Goal: Task Accomplishment & Management: Manage account settings

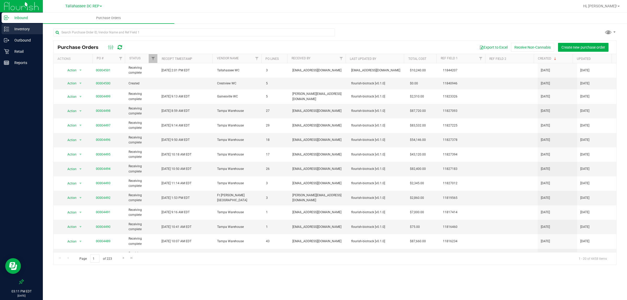
click at [20, 31] on p "Inventory" at bounding box center [24, 29] width 31 height 6
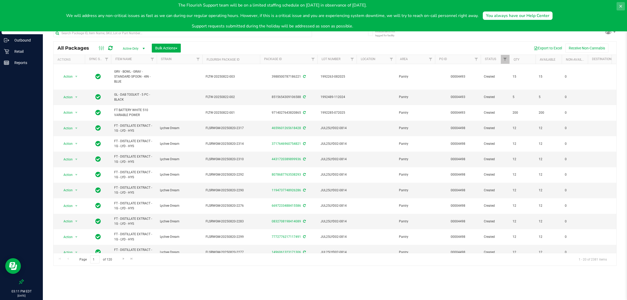
click at [618, 4] on icon at bounding box center [620, 6] width 4 height 4
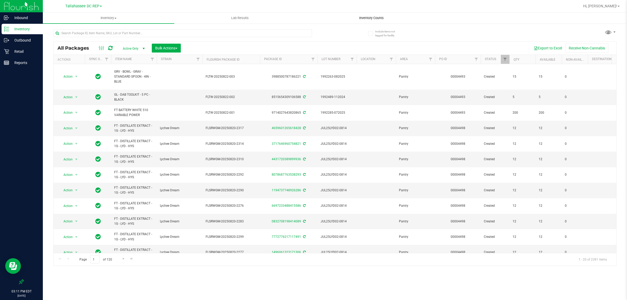
click at [370, 17] on span "Inventory Counts" at bounding box center [371, 18] width 39 height 5
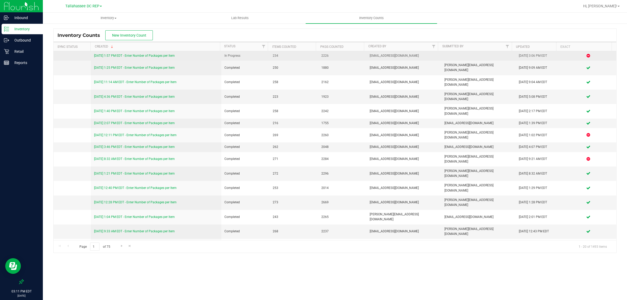
click at [161, 57] on link "[DATE] 1:57 PM EDT - Enter Number of Packages per Item" at bounding box center [134, 56] width 81 height 4
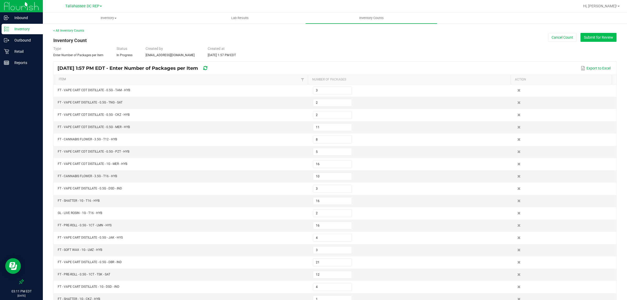
click at [598, 37] on button "Submit for Review" at bounding box center [598, 37] width 36 height 9
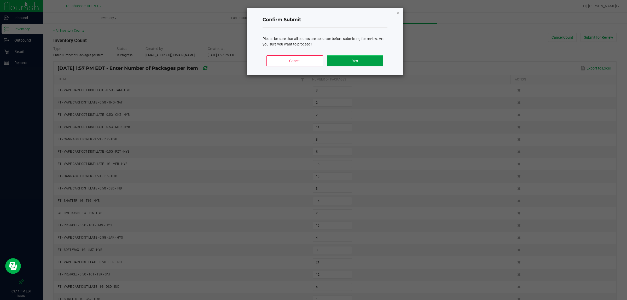
click at [358, 60] on button "Yes" at bounding box center [355, 60] width 56 height 11
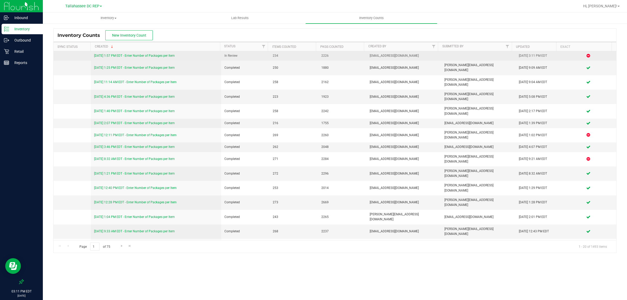
click at [151, 55] on link "[DATE] 1:57 PM EDT - Enter Number of Packages per Item" at bounding box center [134, 56] width 81 height 4
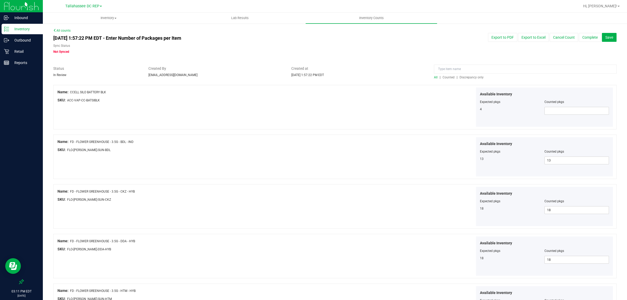
click at [474, 78] on span "Discrepancy only" at bounding box center [471, 77] width 24 height 4
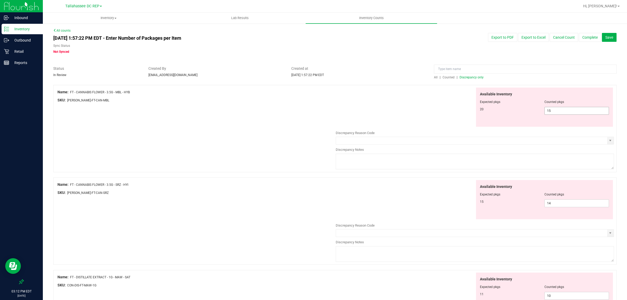
click at [574, 110] on span "15 15" at bounding box center [576, 111] width 65 height 8
click at [574, 110] on input "15" at bounding box center [577, 110] width 64 height 7
type input "20"
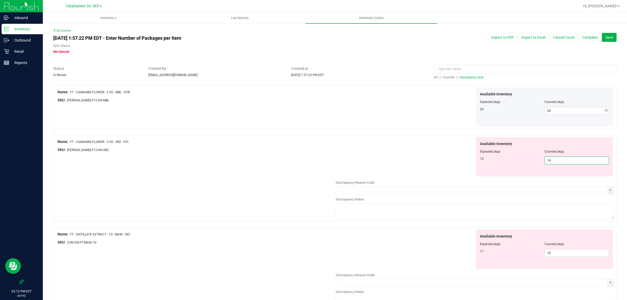
click at [588, 200] on div "Available Inventory Expected pkgs Counted pkgs 15 14 14" at bounding box center [475, 178] width 278 height 83
click at [588, 200] on div "Discrepancy Notes" at bounding box center [475, 199] width 278 height 5
click at [575, 162] on span "14 14" at bounding box center [576, 160] width 65 height 8
click at [575, 161] on input "14" at bounding box center [577, 160] width 64 height 7
type input "15"
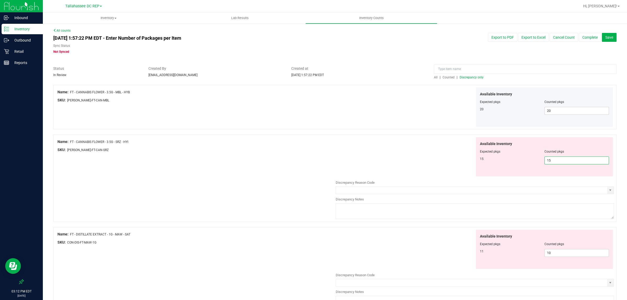
type input "15"
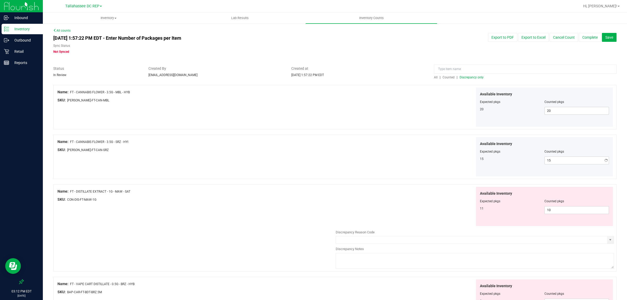
click at [320, 36] on h4 "[DATE] 1:57:22 PM EDT - Enter Number of Packages per Item" at bounding box center [215, 38] width 325 height 5
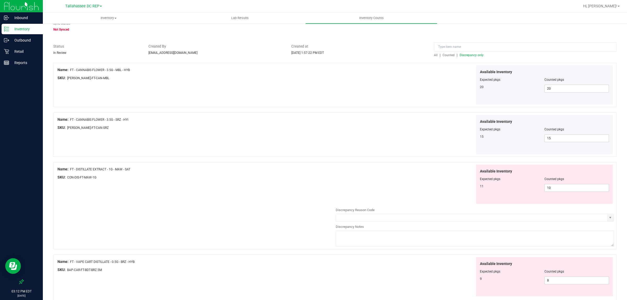
scroll to position [33, 0]
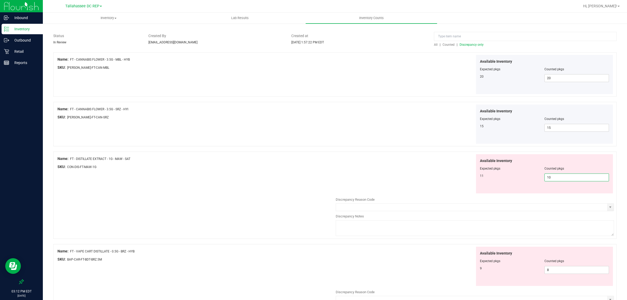
click at [575, 177] on span "10 10" at bounding box center [576, 177] width 65 height 8
click at [574, 177] on input "10" at bounding box center [577, 177] width 64 height 7
type input "11"
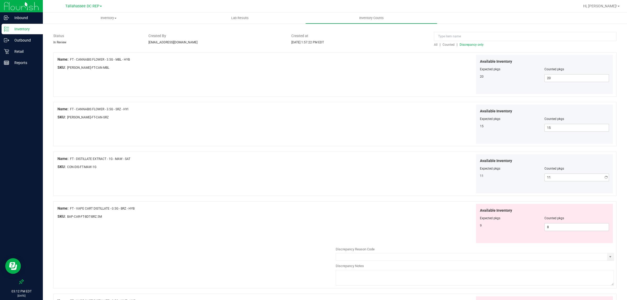
click at [349, 96] on div "Name: FT - CANNABIS FLOWER - 3.5G - MBL - HYB SKU: [PERSON_NAME]-FT-CAN-MBL Ava…" at bounding box center [334, 74] width 563 height 44
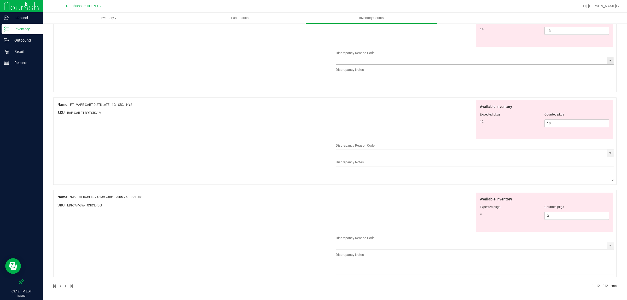
scroll to position [787, 0]
click at [576, 218] on span "3 3" at bounding box center [576, 216] width 65 height 8
click at [569, 215] on input "3" at bounding box center [577, 215] width 64 height 7
type input "4"
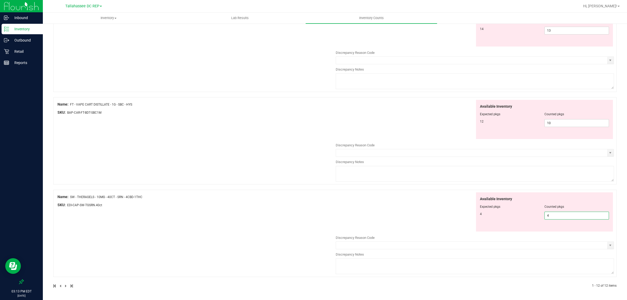
type input "4"
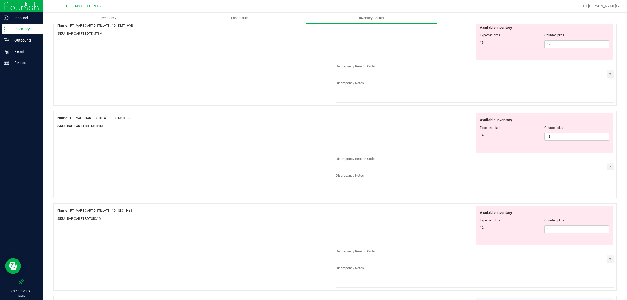
scroll to position [679, 0]
click at [557, 230] on span "10 10" at bounding box center [576, 228] width 65 height 8
click at [557, 230] on input "10" at bounding box center [577, 228] width 64 height 7
type input "12"
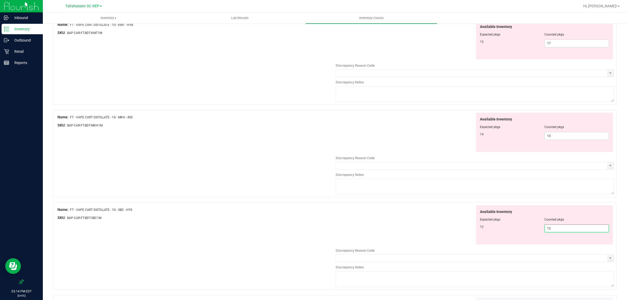
click at [288, 67] on div "Name: FT - VAPE CART DISTILLATE - 1G - KMT - HYB SKU: BAP-CAR-FT-BDT-KMT1M Avai…" at bounding box center [334, 60] width 563 height 87
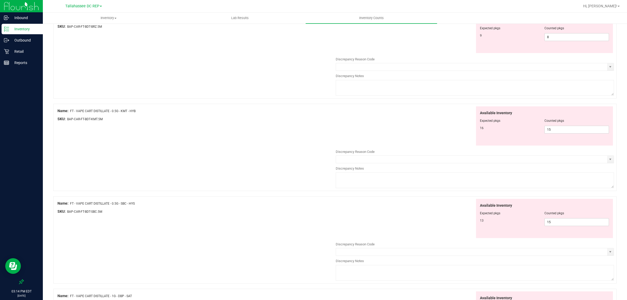
scroll to position [221, 0]
click at [553, 227] on span "15 15" at bounding box center [576, 223] width 65 height 8
click at [553, 227] on input "15" at bounding box center [577, 222] width 64 height 7
type input "13"
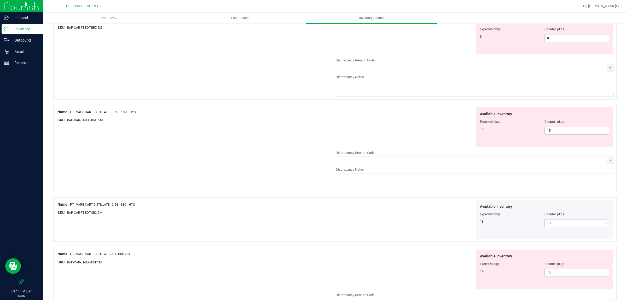
click at [237, 27] on div "SKU: BAP-CAR-FT-BDT-BRZ.5M" at bounding box center [196, 27] width 278 height 5
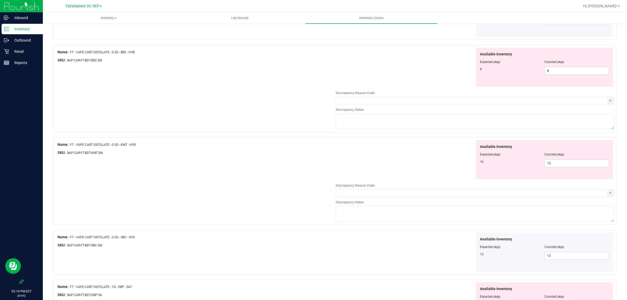
scroll to position [156, 0]
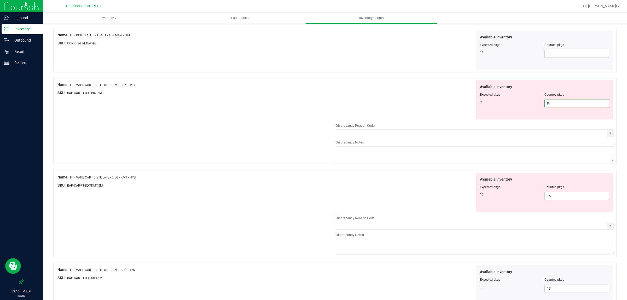
click at [551, 104] on span "8 8" at bounding box center [576, 104] width 65 height 8
click at [551, 104] on input "8" at bounding box center [577, 103] width 64 height 7
type input "9"
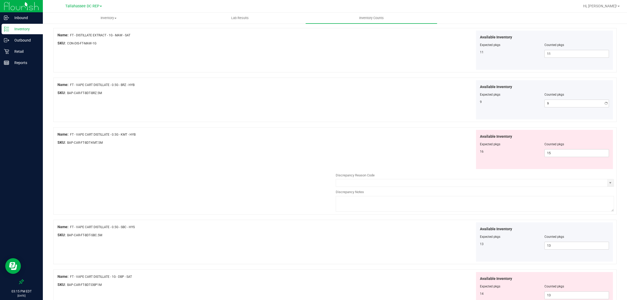
click at [425, 81] on div "Available Inventory Expected pkgs Counted pkgs 9 9 9" at bounding box center [475, 99] width 278 height 39
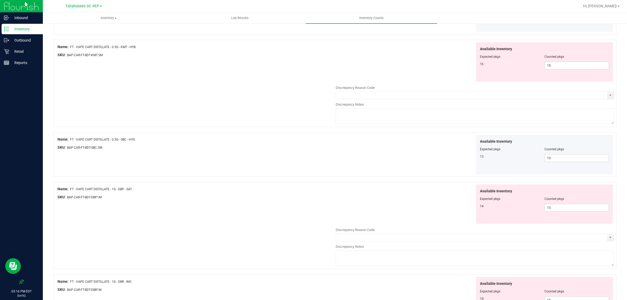
scroll to position [189, 0]
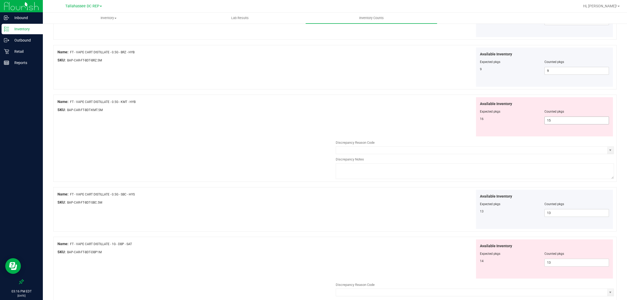
click at [550, 124] on span "15 15" at bounding box center [576, 120] width 65 height 8
click at [550, 124] on input "15" at bounding box center [577, 120] width 64 height 7
type input "16"
click at [374, 66] on div "Available Inventory Expected pkgs Counted pkgs 9 9 9" at bounding box center [475, 67] width 278 height 39
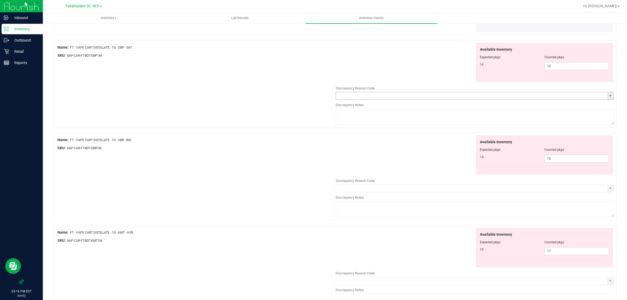
scroll to position [352, 0]
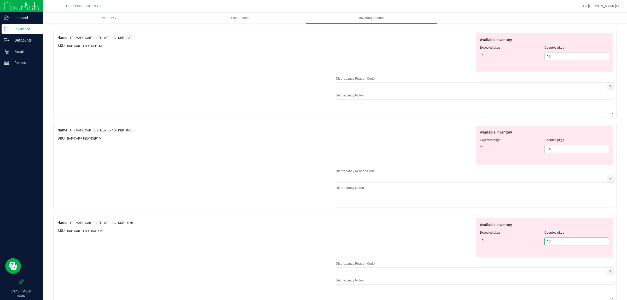
click at [558, 243] on span "17 17" at bounding box center [576, 241] width 65 height 8
click at [558, 243] on input "17" at bounding box center [577, 241] width 64 height 7
type input "15"
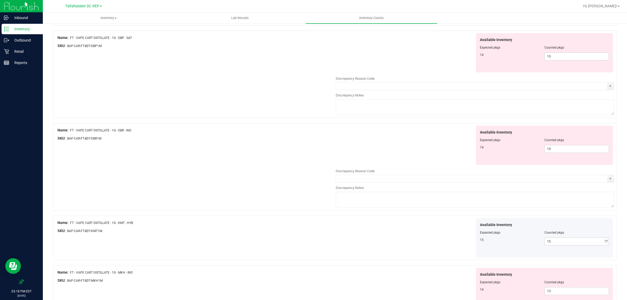
click at [307, 81] on div "Name: FT - VAPE CART DISTILLATE - 1G - DBP - SAT SKU: BAP-CAR-FT-BDT-DBP1M Avai…" at bounding box center [334, 74] width 563 height 87
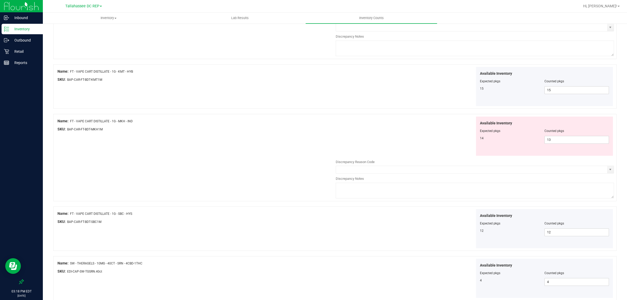
scroll to position [515, 0]
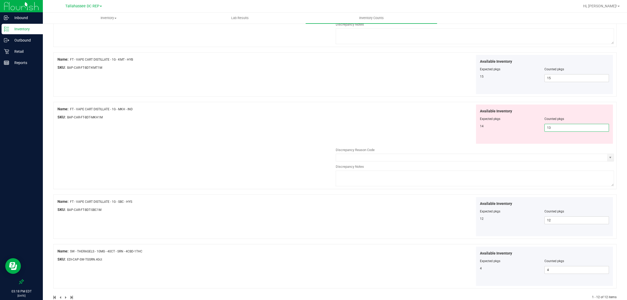
click at [561, 129] on span "13 13" at bounding box center [576, 128] width 65 height 8
click at [561, 128] on input "13" at bounding box center [577, 127] width 64 height 7
type input "14"
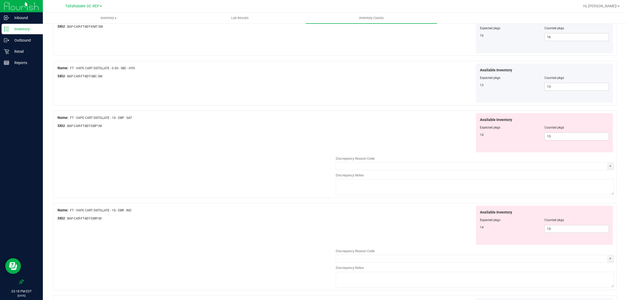
scroll to position [290, 0]
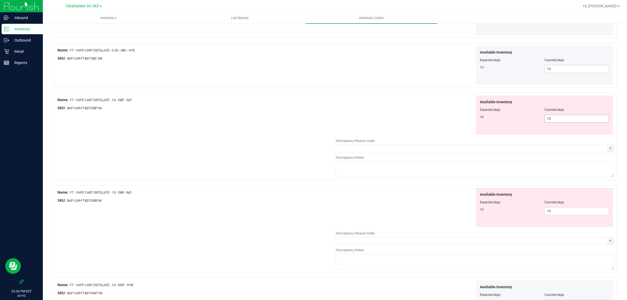
click at [553, 117] on span "13 13" at bounding box center [576, 119] width 65 height 8
click at [553, 117] on input "13" at bounding box center [577, 118] width 64 height 7
type input "14"
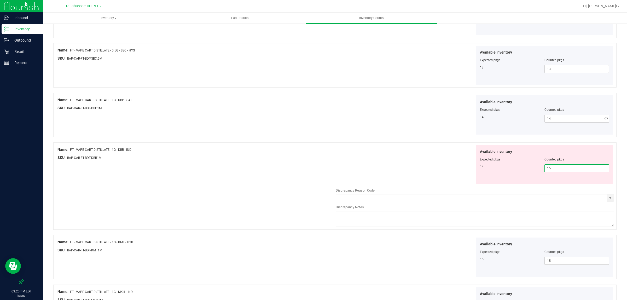
click at [558, 211] on div "Available Inventory Expected pkgs Counted pkgs 14 15 15" at bounding box center [475, 186] width 278 height 83
click at [549, 172] on input "15" at bounding box center [577, 168] width 64 height 7
type input "14"
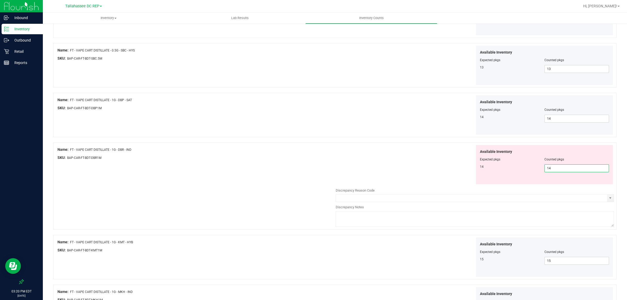
click at [272, 43] on div at bounding box center [334, 40] width 563 height 5
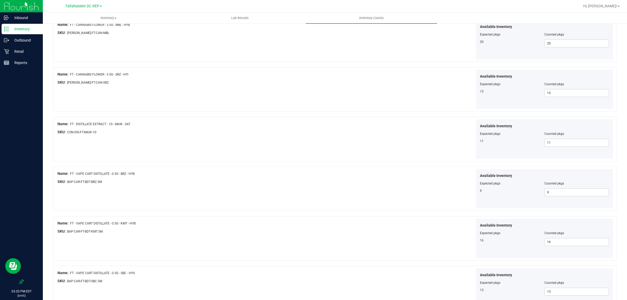
scroll to position [0, 0]
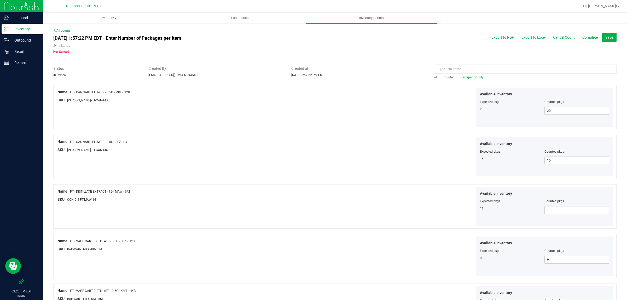
click at [430, 76] on div "All | Counted | Discrepancy only" at bounding box center [525, 73] width 190 height 14
click at [434, 78] on span "All" at bounding box center [436, 77] width 4 height 4
click at [546, 113] on span at bounding box center [576, 111] width 65 height 8
type input "4"
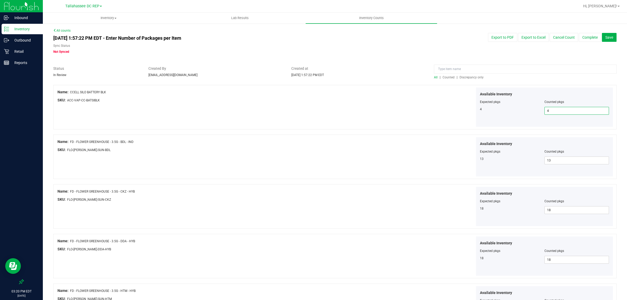
click at [476, 111] on div "Available Inventory Expected pkgs Counted pkgs 4 4 4" at bounding box center [544, 106] width 137 height 39
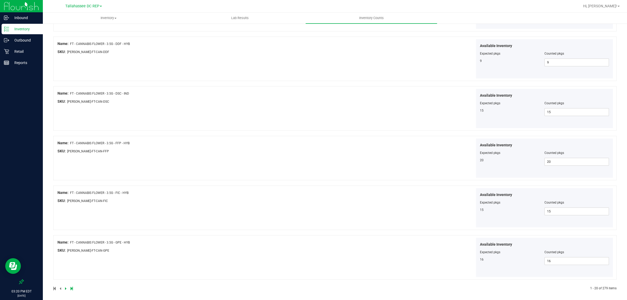
scroll to position [797, 0]
click at [65, 287] on icon at bounding box center [66, 285] width 2 height 3
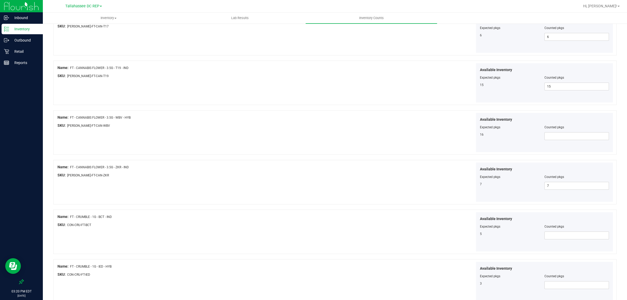
scroll to position [620, 0]
click at [560, 137] on span at bounding box center [576, 136] width 65 height 8
type input "16"
click at [569, 237] on span at bounding box center [576, 235] width 65 height 8
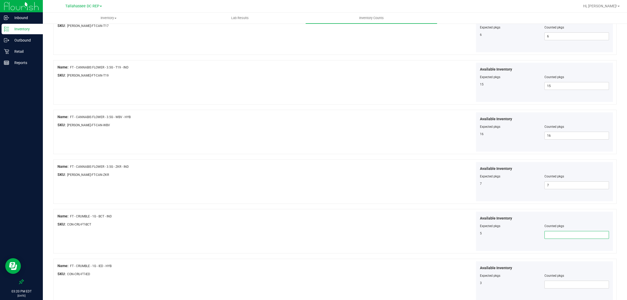
type input "5"
click at [324, 152] on div "Name: FT - CANNABIS FLOWER - 3.5G - WBV - HYB SKU: [PERSON_NAME]-FT-CAN-WBV Ava…" at bounding box center [334, 132] width 563 height 44
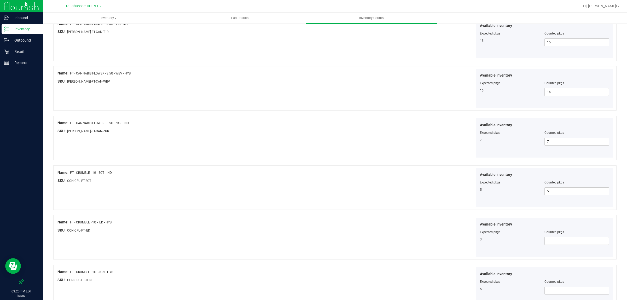
scroll to position [718, 0]
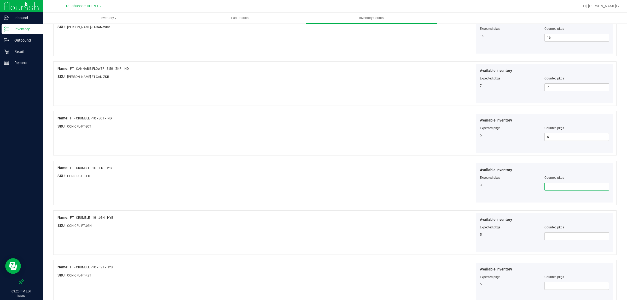
click at [554, 189] on span at bounding box center [576, 187] width 65 height 8
type input "3"
type input "2"
click at [581, 239] on span "2" at bounding box center [576, 236] width 65 height 8
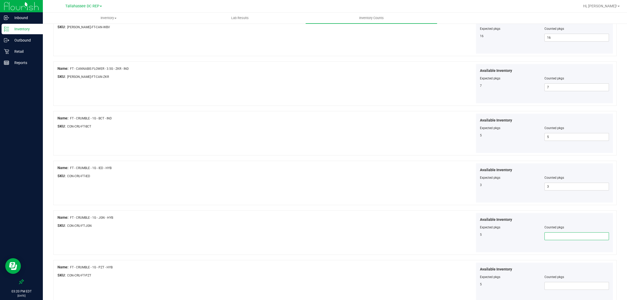
type input "5"
click at [409, 185] on div "Available Inventory Expected pkgs Counted pkgs 3 3 3" at bounding box center [475, 182] width 278 height 39
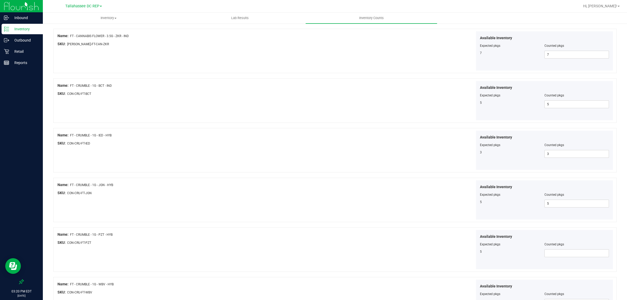
scroll to position [797, 0]
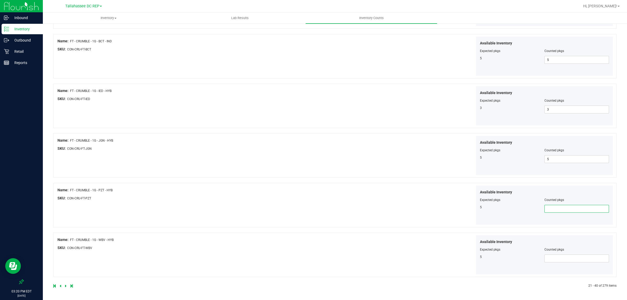
click at [563, 211] on span at bounding box center [576, 209] width 65 height 8
type input "5"
drag, startPoint x: 580, startPoint y: 261, endPoint x: 365, endPoint y: 182, distance: 229.1
click at [576, 261] on span at bounding box center [576, 258] width 65 height 8
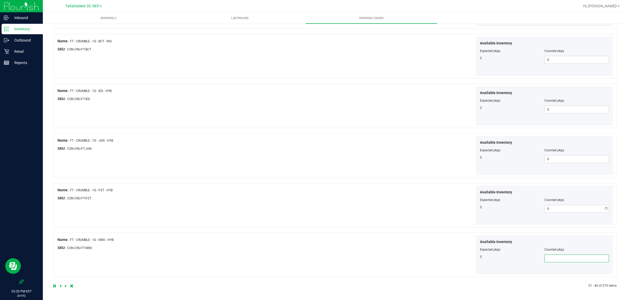
type input "5"
click at [259, 138] on div "Name: FT - CRUMBLE - 1G - JGN - HYB" at bounding box center [196, 140] width 278 height 5
click at [65, 284] on icon at bounding box center [66, 285] width 2 height 3
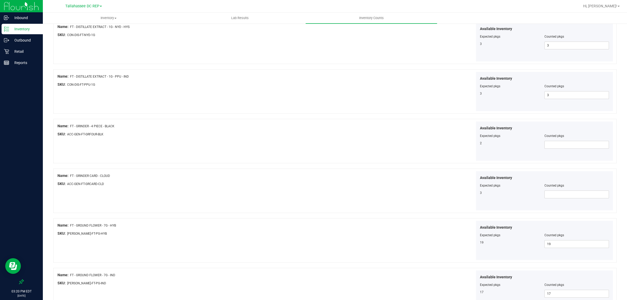
scroll to position [490, 0]
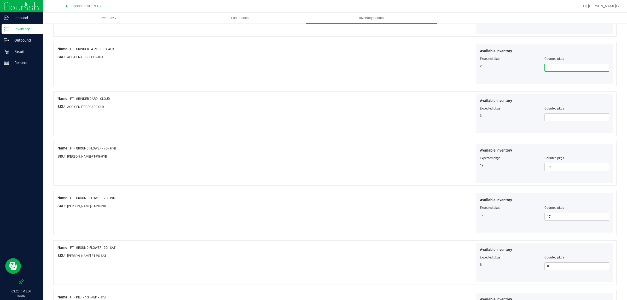
click at [553, 68] on span at bounding box center [576, 68] width 65 height 8
type input "2"
type input "3"
drag, startPoint x: 568, startPoint y: 118, endPoint x: 371, endPoint y: 61, distance: 204.5
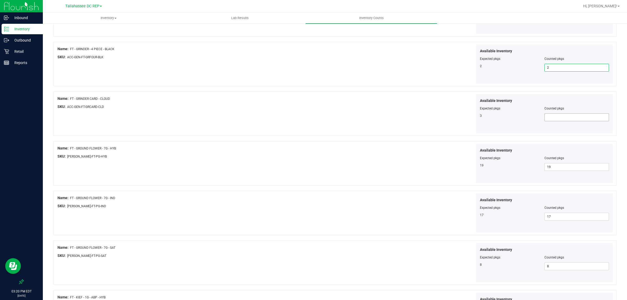
click at [563, 118] on span "3" at bounding box center [576, 117] width 65 height 8
type input "3"
click at [275, 58] on div "SKU: ACC-GEN-FT-GRFOUR-BLK" at bounding box center [196, 56] width 278 height 5
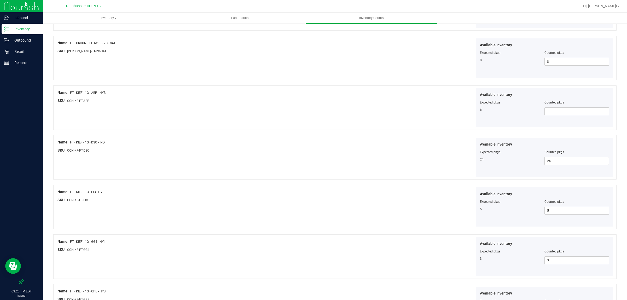
scroll to position [718, 0]
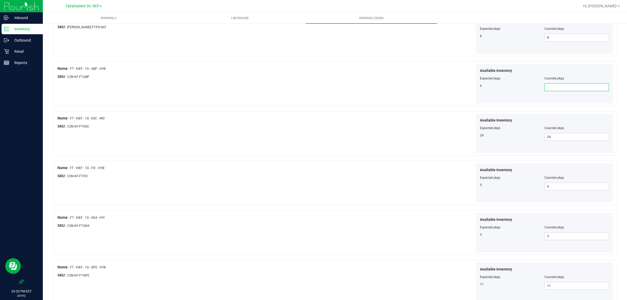
click at [546, 88] on span at bounding box center [576, 87] width 65 height 8
type input "6"
click at [416, 98] on div "Available Inventory Expected pkgs Counted pkgs 6 6 6" at bounding box center [475, 83] width 278 height 39
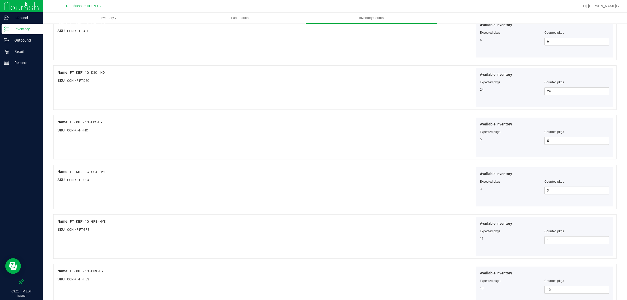
scroll to position [797, 0]
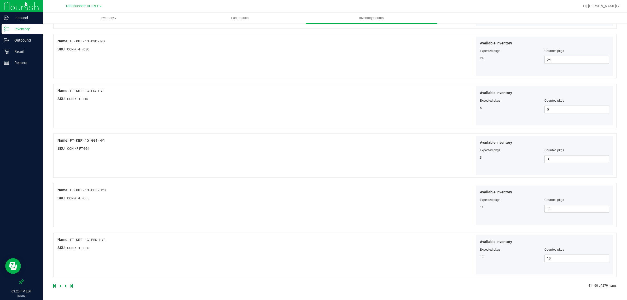
click at [65, 286] on icon at bounding box center [66, 285] width 2 height 3
click at [65, 287] on icon at bounding box center [66, 285] width 2 height 3
click at [65, 284] on icon at bounding box center [66, 285] width 2 height 3
click at [65, 285] on icon at bounding box center [66, 285] width 2 height 3
click at [66, 287] on icon at bounding box center [66, 285] width 2 height 3
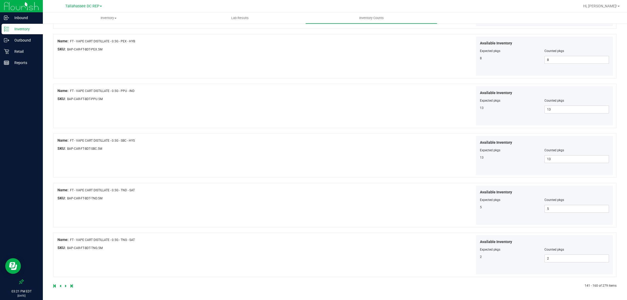
click at [66, 287] on icon at bounding box center [66, 285] width 2 height 3
click at [553, 106] on span at bounding box center [576, 110] width 65 height 8
click at [554, 109] on span at bounding box center [576, 110] width 65 height 8
type input "14"
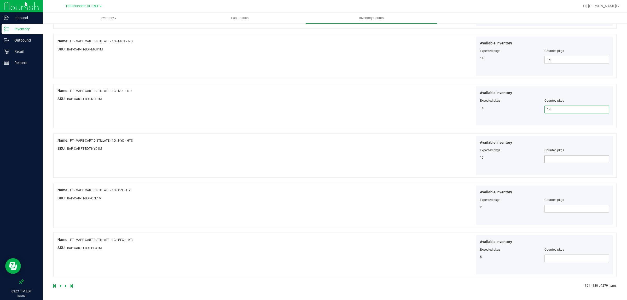
click at [566, 160] on span at bounding box center [576, 159] width 65 height 8
type input "10"
click at [573, 209] on span at bounding box center [576, 209] width 65 height 8
type input "2"
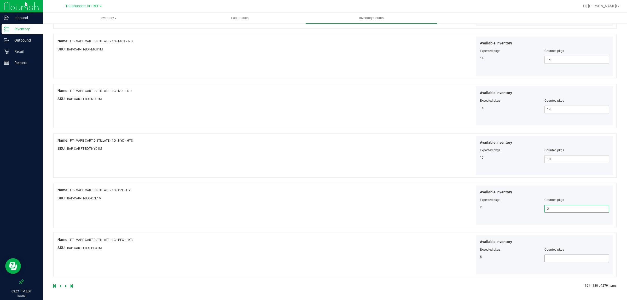
type input "2"
click at [574, 255] on span at bounding box center [576, 258] width 65 height 8
type input "5"
drag, startPoint x: 317, startPoint y: 162, endPoint x: 220, endPoint y: 169, distance: 97.9
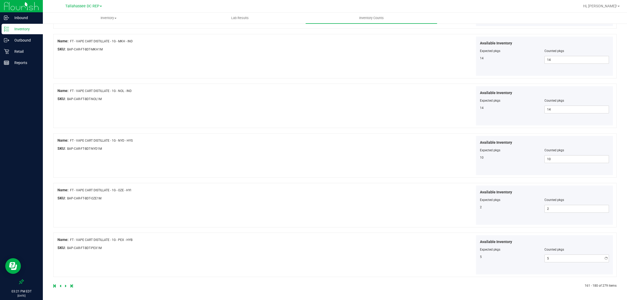
click at [313, 162] on div "Name: FT - VAPE CART DISTILLATE - 1G - NYD - HYS SKU: BAP-CAR-FT-BDT-NYD1M Avai…" at bounding box center [334, 155] width 563 height 44
click at [65, 286] on icon at bounding box center [66, 285] width 2 height 3
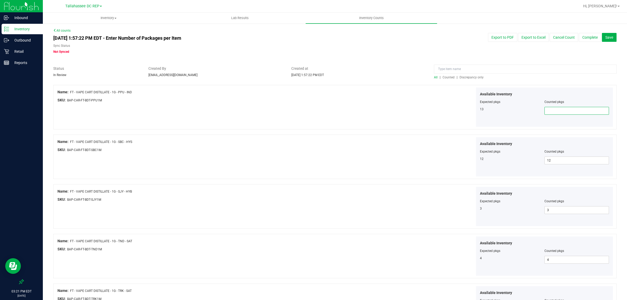
click at [564, 110] on span at bounding box center [576, 111] width 65 height 8
type input "13"
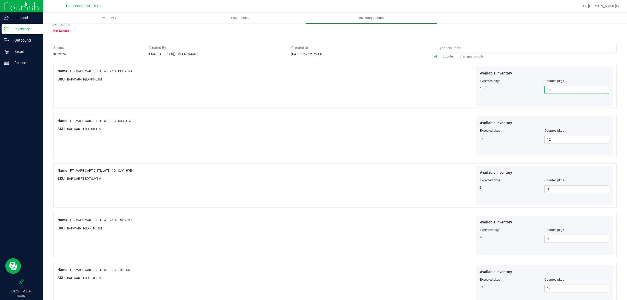
scroll to position [33, 0]
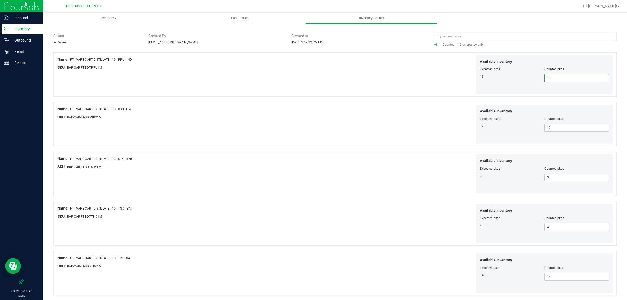
type input "13"
click at [409, 127] on div "Available Inventory Expected pkgs Counted pkgs 12 12 12" at bounding box center [475, 123] width 278 height 39
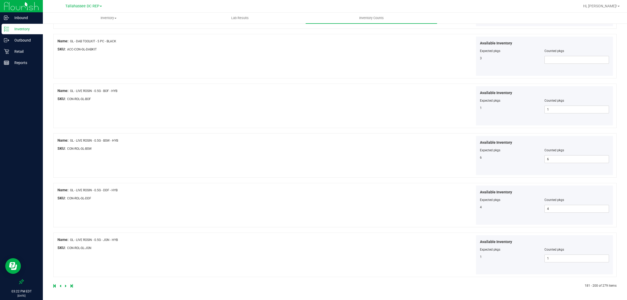
scroll to position [699, 0]
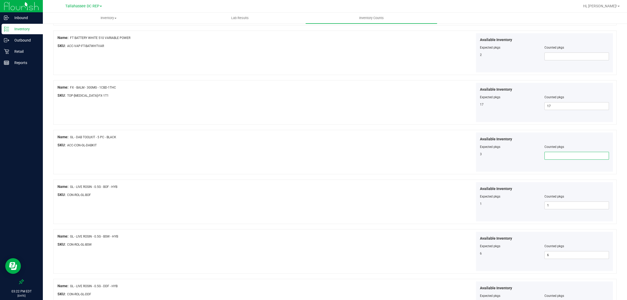
click at [547, 159] on span at bounding box center [576, 156] width 65 height 8
type input "3"
click at [323, 90] on div "Name: FX - BALM - 300MG - 1CBD-1THC" at bounding box center [196, 87] width 278 height 5
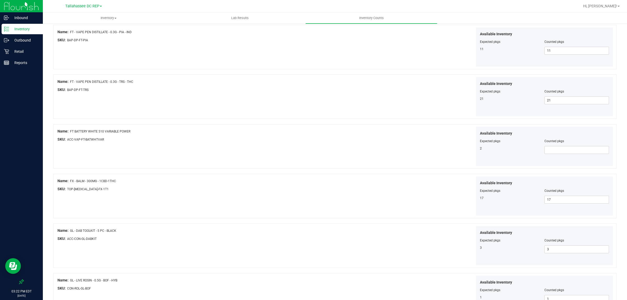
scroll to position [601, 0]
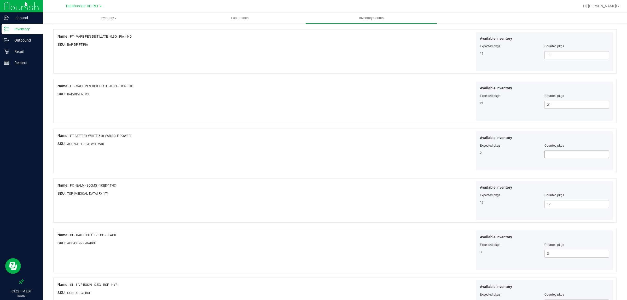
click at [548, 158] on span at bounding box center [576, 154] width 65 height 8
type input "2"
click at [275, 78] on div at bounding box center [334, 76] width 563 height 5
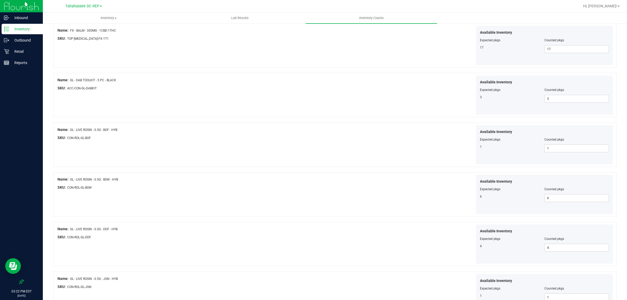
scroll to position [797, 0]
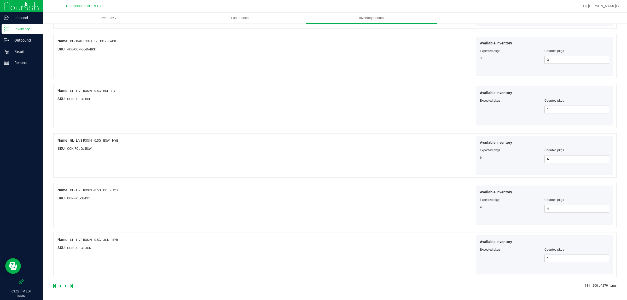
click at [65, 285] on icon at bounding box center [66, 285] width 2 height 3
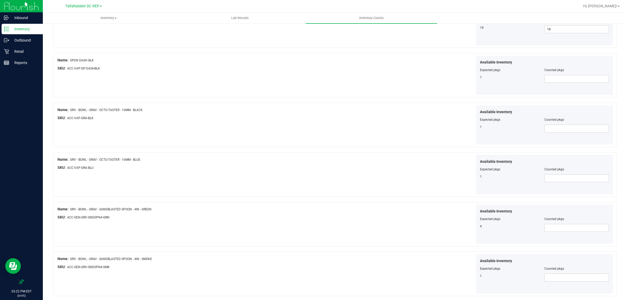
scroll to position [294, 0]
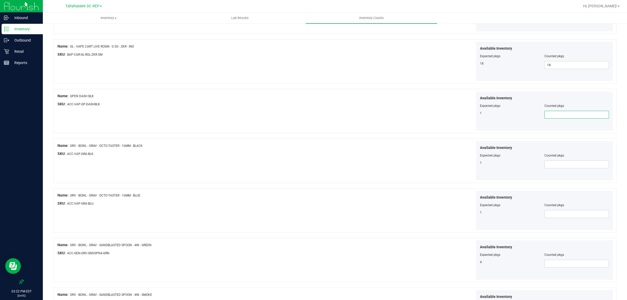
click at [545, 115] on span at bounding box center [576, 115] width 65 height 8
type input "1"
click at [559, 166] on span at bounding box center [576, 164] width 65 height 8
type input "1"
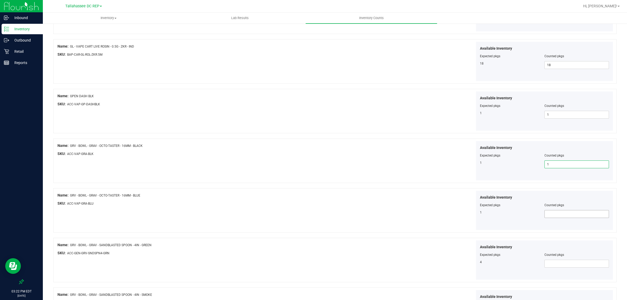
type input "1"
click at [559, 213] on span at bounding box center [576, 214] width 65 height 8
type input "1"
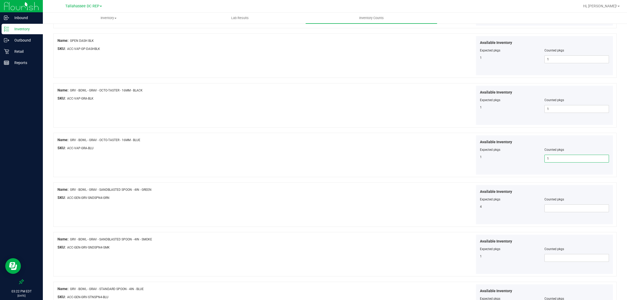
scroll to position [359, 0]
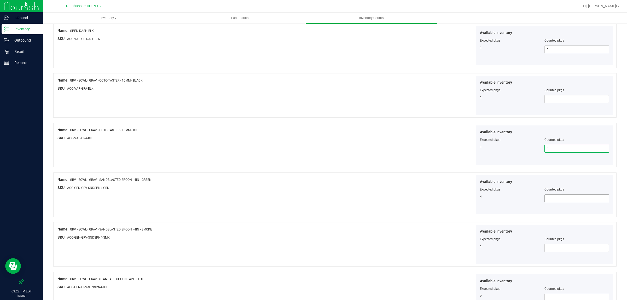
type input "1"
click at [547, 199] on span at bounding box center [576, 198] width 65 height 8
type input "4"
click at [557, 251] on span at bounding box center [576, 248] width 65 height 8
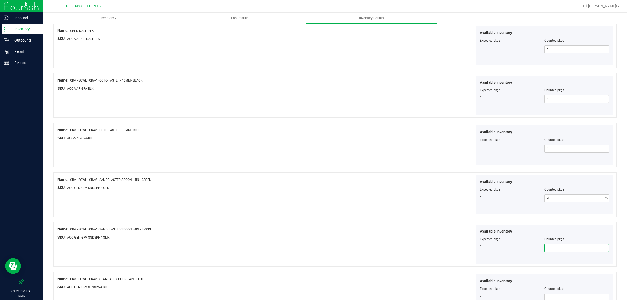
type input "1"
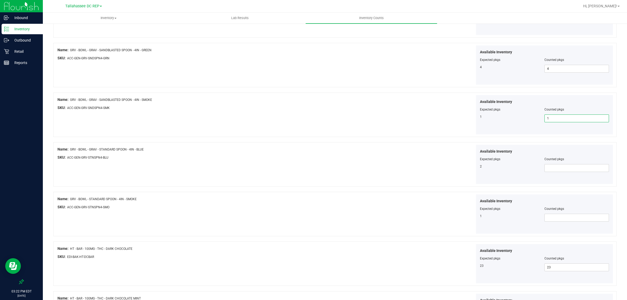
scroll to position [522, 0]
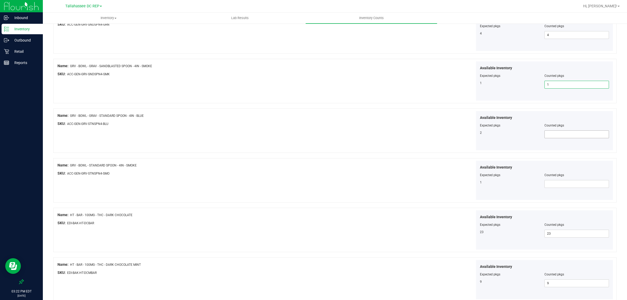
type input "1"
click at [552, 137] on span at bounding box center [576, 134] width 65 height 8
type input "2"
click at [562, 187] on span at bounding box center [576, 184] width 65 height 8
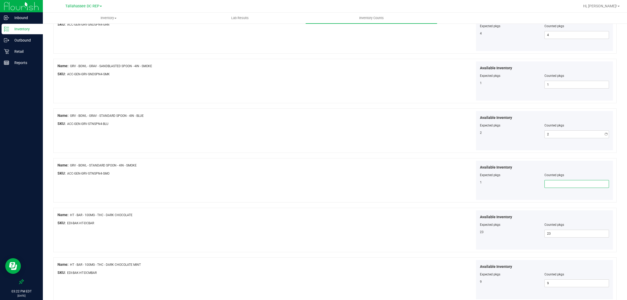
type input "1"
click at [298, 101] on div "Name: GRV - BOWL - GRAV - SANDBLASTED SPOON - 4IN - SMOKE SKU: ACC-GEN-GRV-SNDS…" at bounding box center [334, 81] width 563 height 44
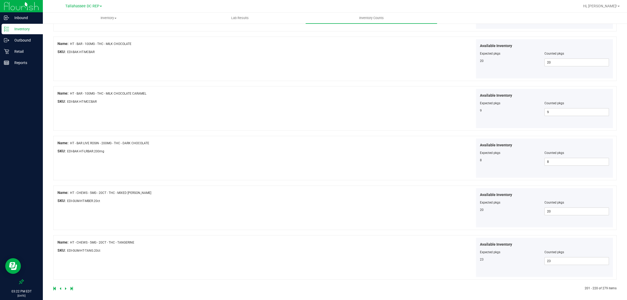
scroll to position [797, 0]
click at [65, 285] on icon at bounding box center [66, 285] width 2 height 3
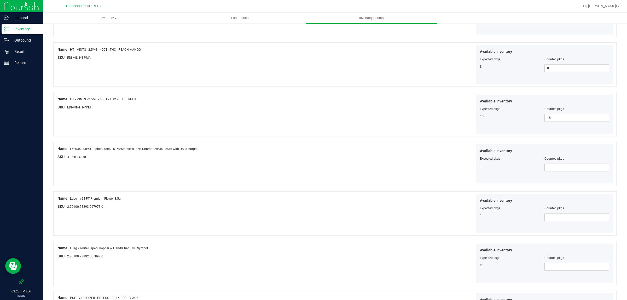
scroll to position [98, 0]
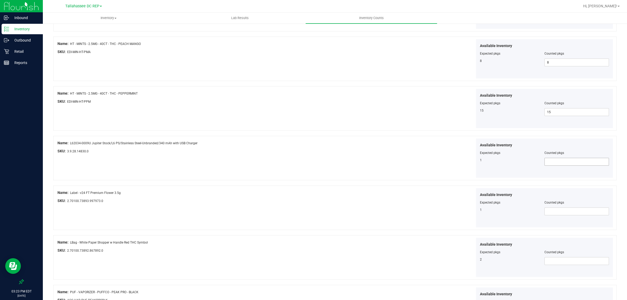
click at [560, 164] on span at bounding box center [576, 162] width 65 height 8
type input "1"
click at [382, 127] on div "Available Inventory Expected pkgs Counted pkgs 15 15 15" at bounding box center [475, 108] width 278 height 39
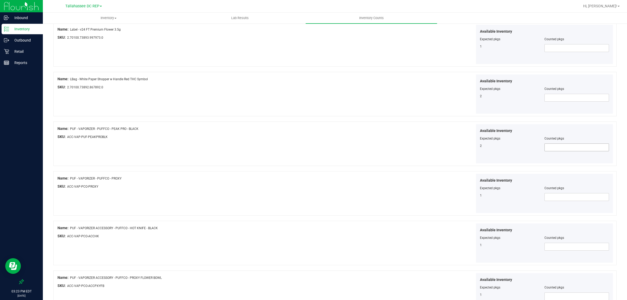
click at [552, 150] on span at bounding box center [576, 147] width 65 height 8
type input "2"
click at [563, 196] on span at bounding box center [576, 197] width 65 height 8
type input "1"
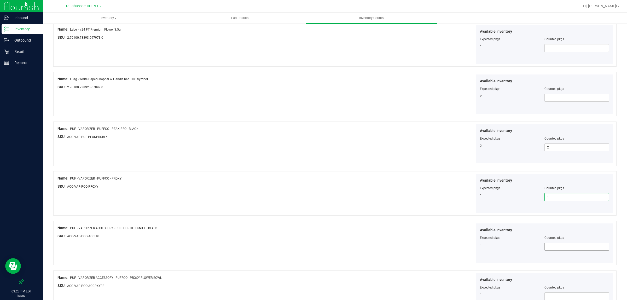
type input "1"
click at [564, 244] on span at bounding box center [576, 247] width 65 height 8
type input "1"
drag, startPoint x: 571, startPoint y: 296, endPoint x: 542, endPoint y: 287, distance: 30.6
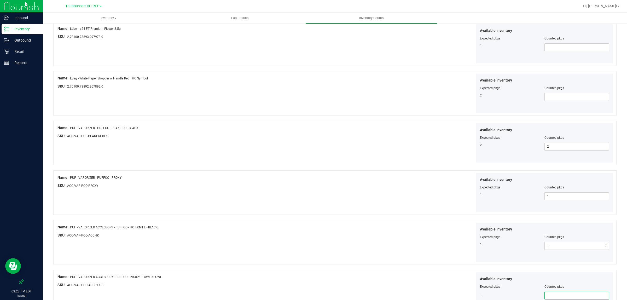
click at [571, 296] on span at bounding box center [576, 295] width 65 height 8
type input "1"
click at [315, 176] on div "Name: PUF - VAPORIZER - PUFFCO - PROXY" at bounding box center [196, 177] width 278 height 5
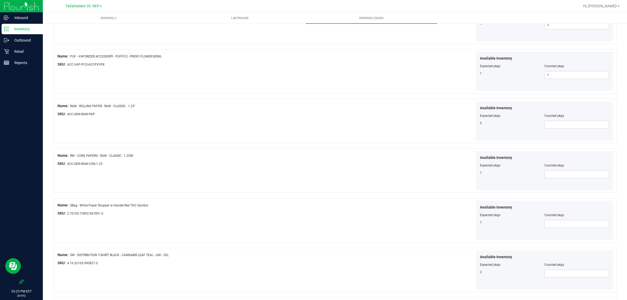
scroll to position [490, 0]
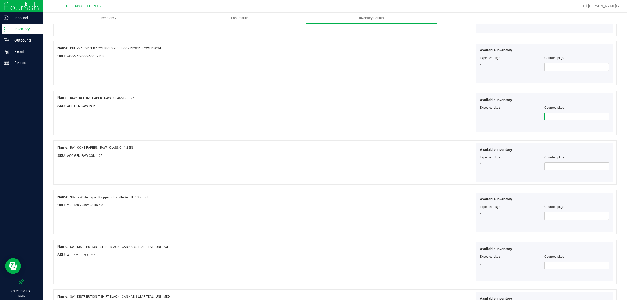
click at [557, 120] on span at bounding box center [576, 117] width 65 height 8
type input "3"
click at [564, 168] on span at bounding box center [576, 166] width 65 height 8
type input "1"
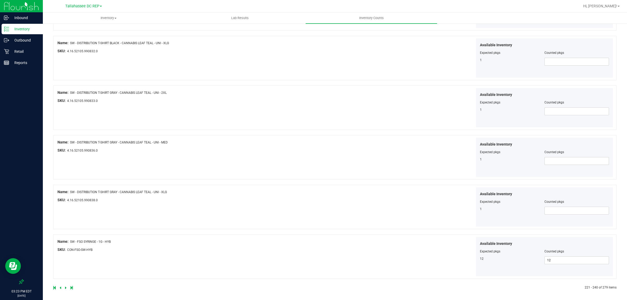
scroll to position [797, 0]
type input "1"
click at [66, 285] on icon at bounding box center [66, 285] width 2 height 3
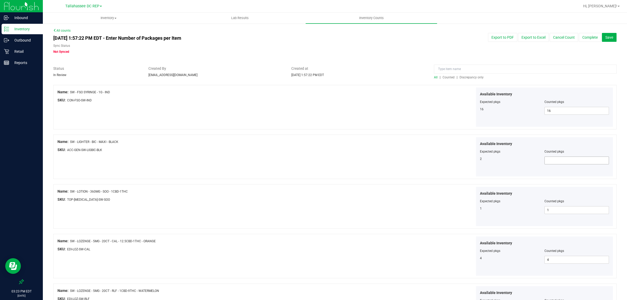
click at [549, 163] on span at bounding box center [576, 160] width 65 height 8
type input "2"
click at [399, 109] on div "Available Inventory Expected pkgs Counted pkgs 16 16 16" at bounding box center [475, 106] width 278 height 39
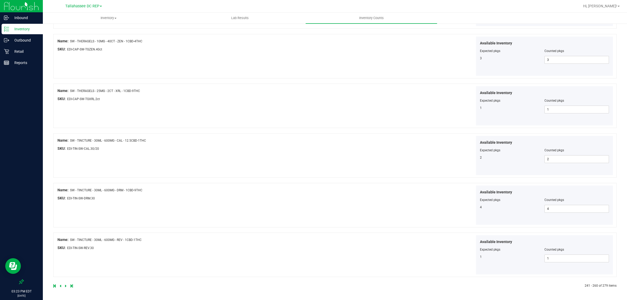
scroll to position [797, 0]
click at [65, 285] on icon at bounding box center [66, 285] width 2 height 3
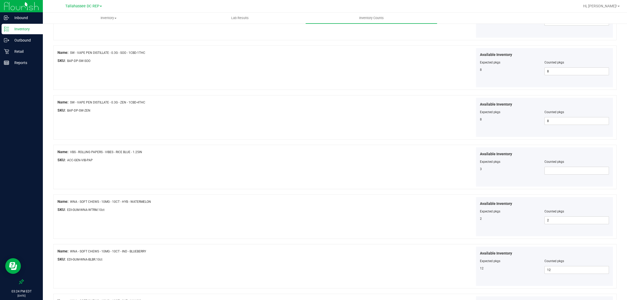
scroll to position [359, 0]
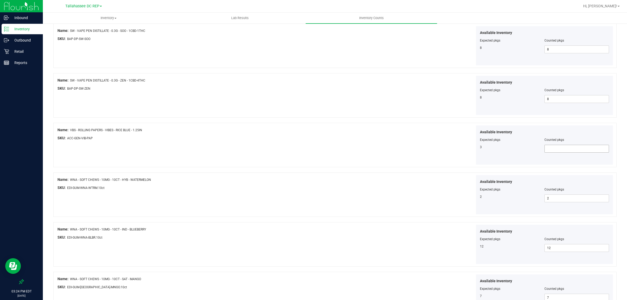
click at [554, 148] on span at bounding box center [576, 149] width 65 height 8
type input "3"
click at [430, 128] on div "Available Inventory Expected pkgs Counted pkgs 3 3 3" at bounding box center [475, 144] width 278 height 39
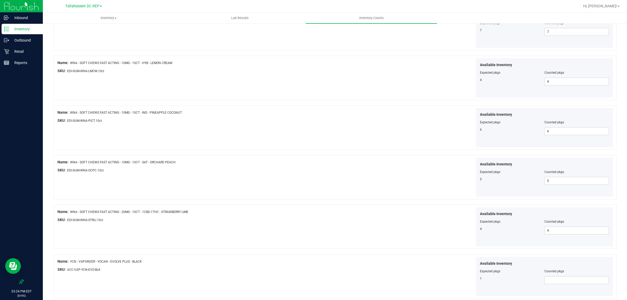
scroll to position [747, 0]
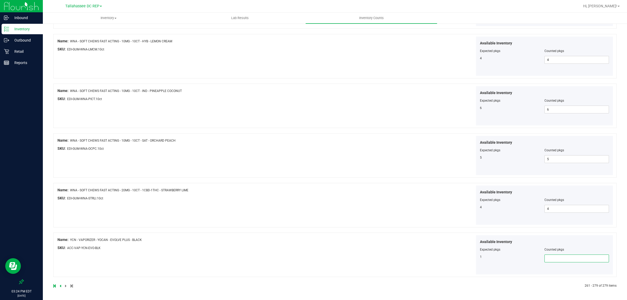
click at [546, 260] on span at bounding box center [576, 258] width 65 height 8
type input "1"
click at [347, 201] on div "Available Inventory Expected pkgs Counted pkgs 4 4 4" at bounding box center [475, 204] width 278 height 39
click at [66, 285] on span at bounding box center [66, 286] width 2 height 4
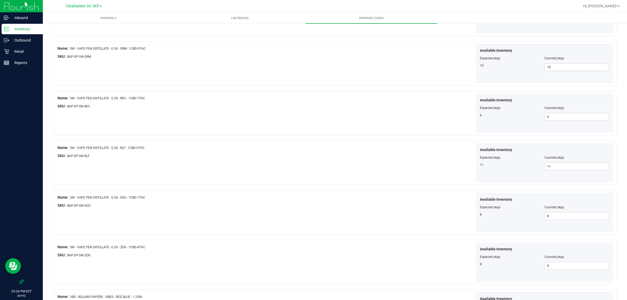
scroll to position [0, 0]
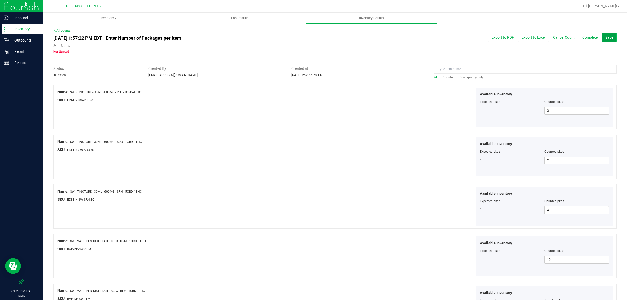
click at [605, 38] on span "Save" at bounding box center [609, 37] width 8 height 4
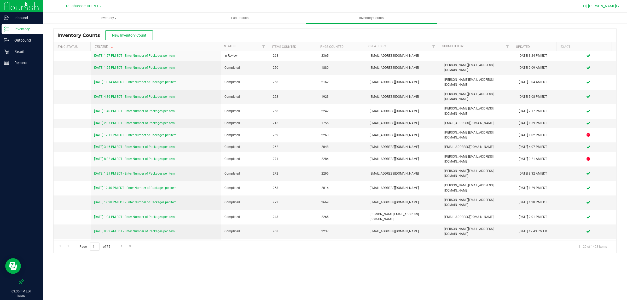
click at [618, 5] on link "Hi, [PERSON_NAME]!" at bounding box center [601, 5] width 41 height 5
click at [611, 45] on li "Sign Out" at bounding box center [603, 46] width 39 height 9
